Goal: Find specific page/section: Find specific page/section

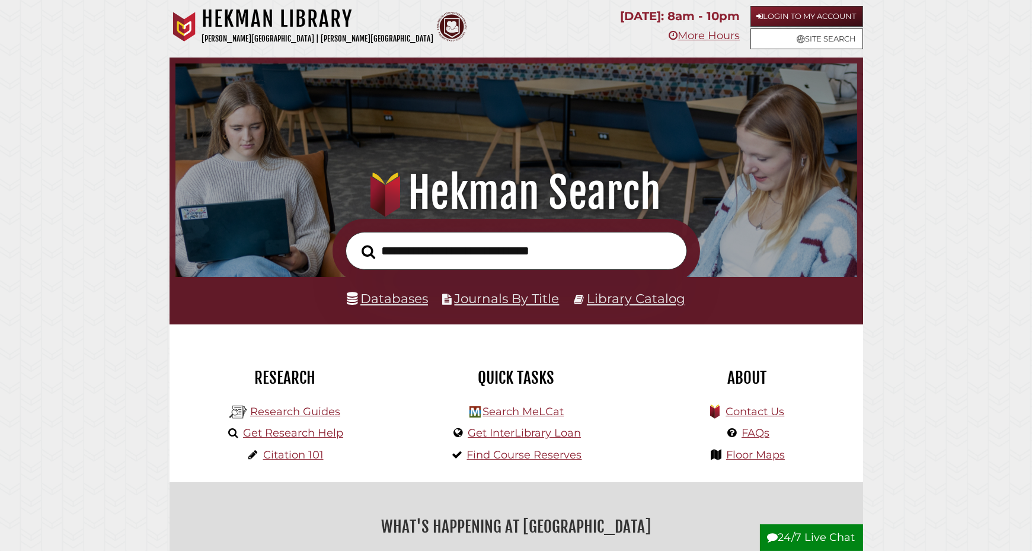
scroll to position [225, 676]
click at [420, 299] on link "Databases" at bounding box center [387, 298] width 81 height 15
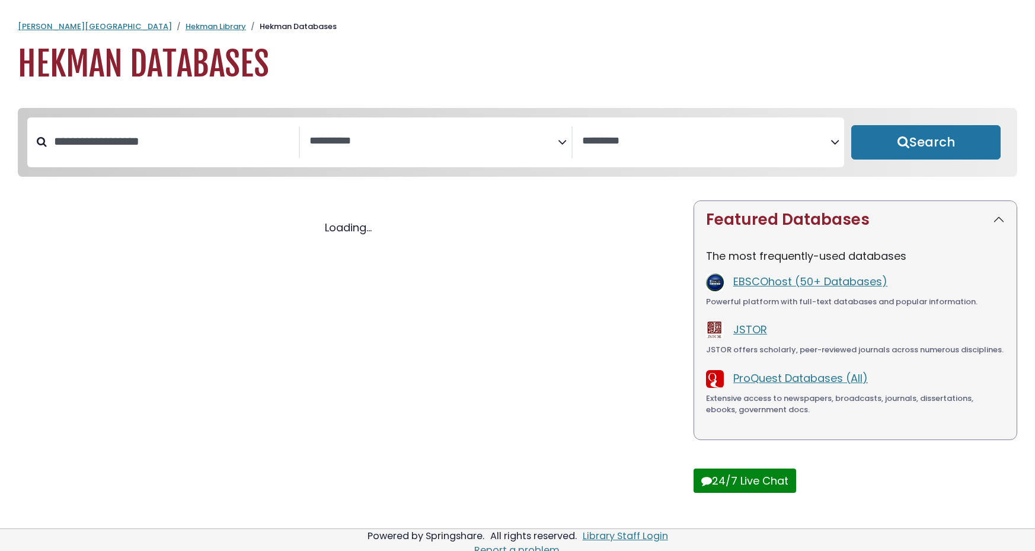
select select "Database Subject Filter"
select select "Database Vendors Filter"
select select "Database Subject Filter"
select select "Database Vendors Filter"
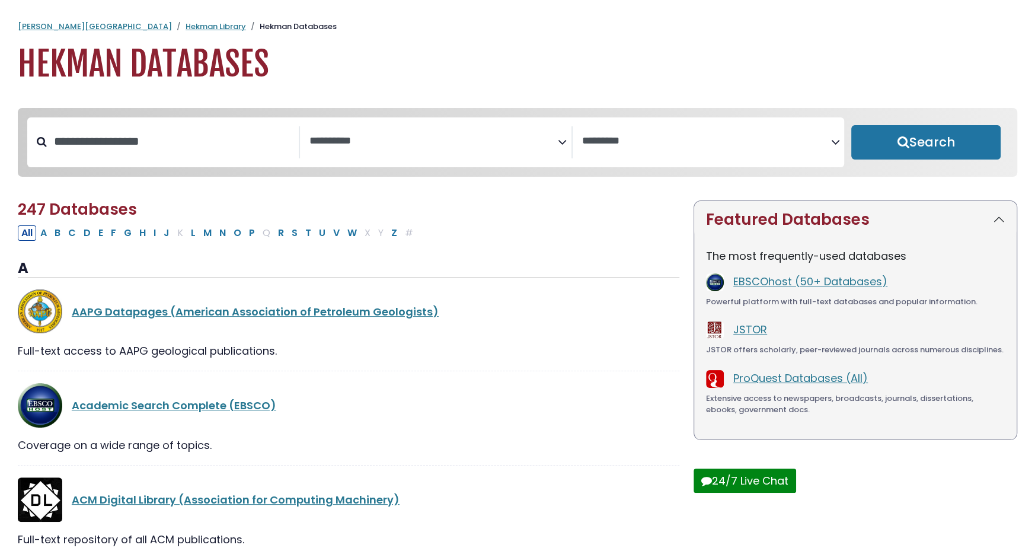
click at [518, 129] on span "Search filters" at bounding box center [434, 142] width 248 height 32
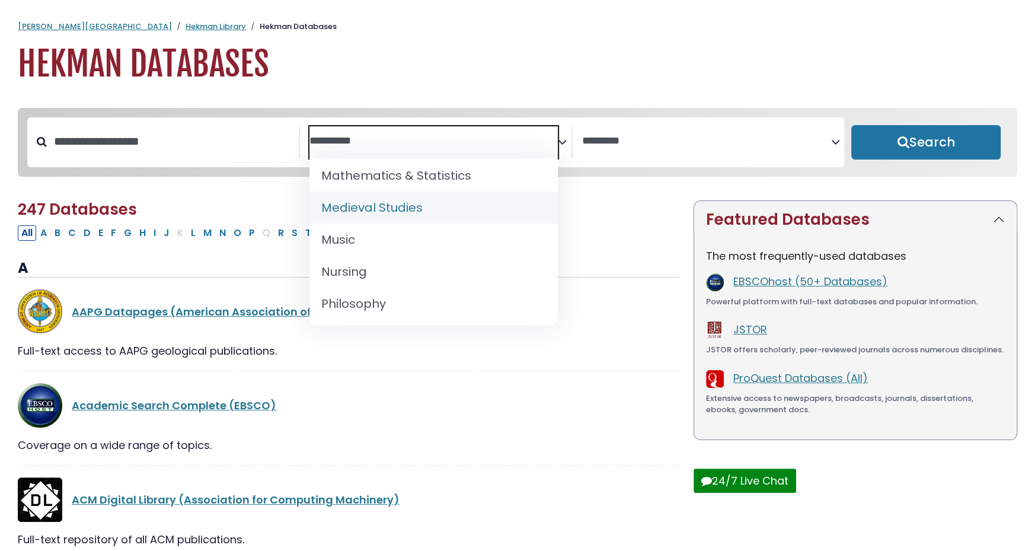
scroll to position [889, 0]
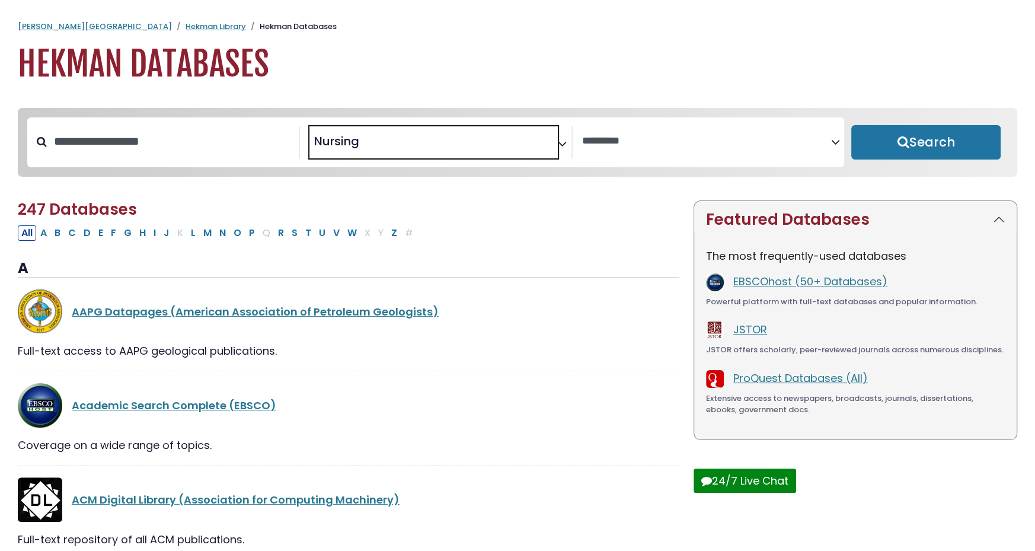
select select "*****"
click at [881, 150] on button "Search" at bounding box center [925, 142] width 149 height 34
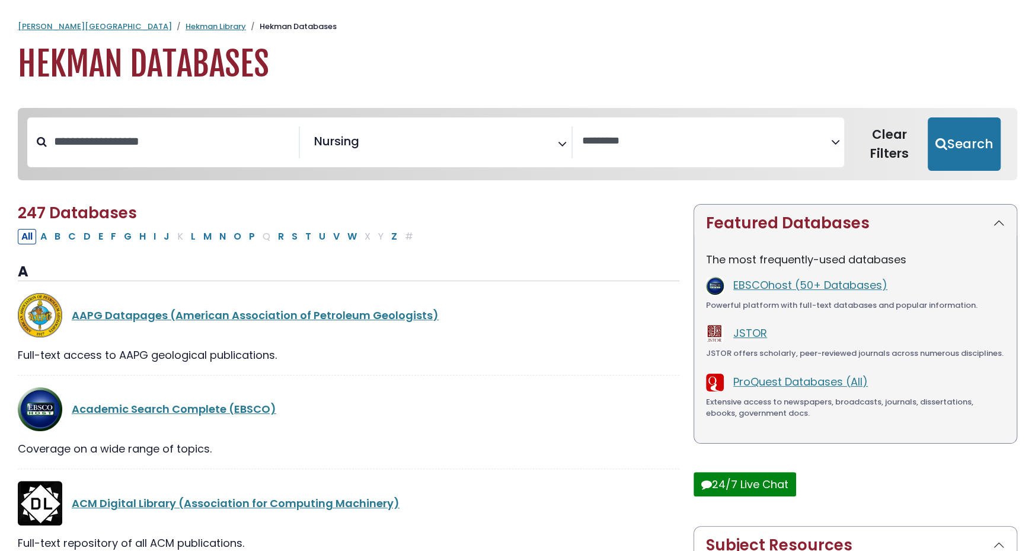
select select "Database Vendors Filter"
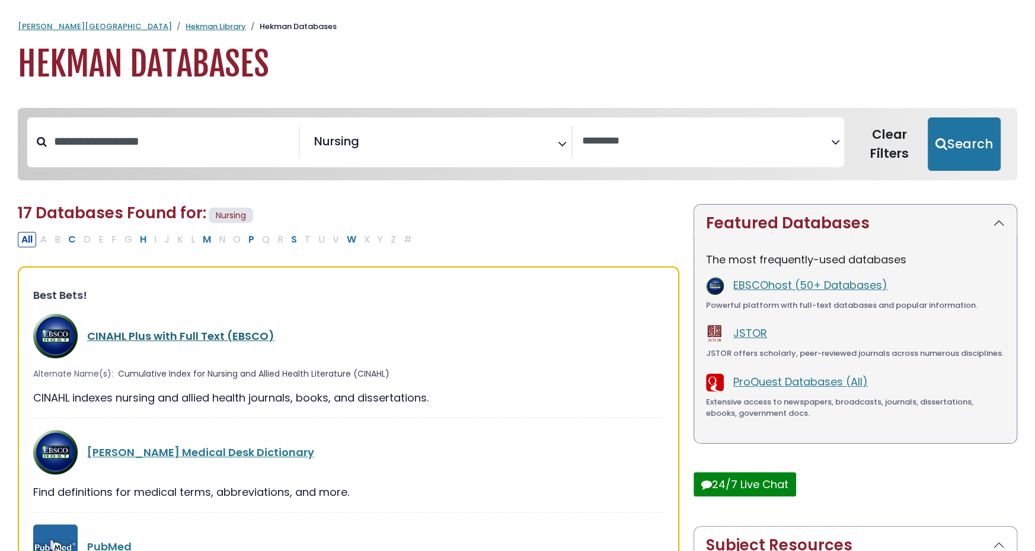
click at [227, 337] on link "CINAHL Plus with Full Text (EBSCO)" at bounding box center [180, 335] width 187 height 15
